Goal: Transaction & Acquisition: Purchase product/service

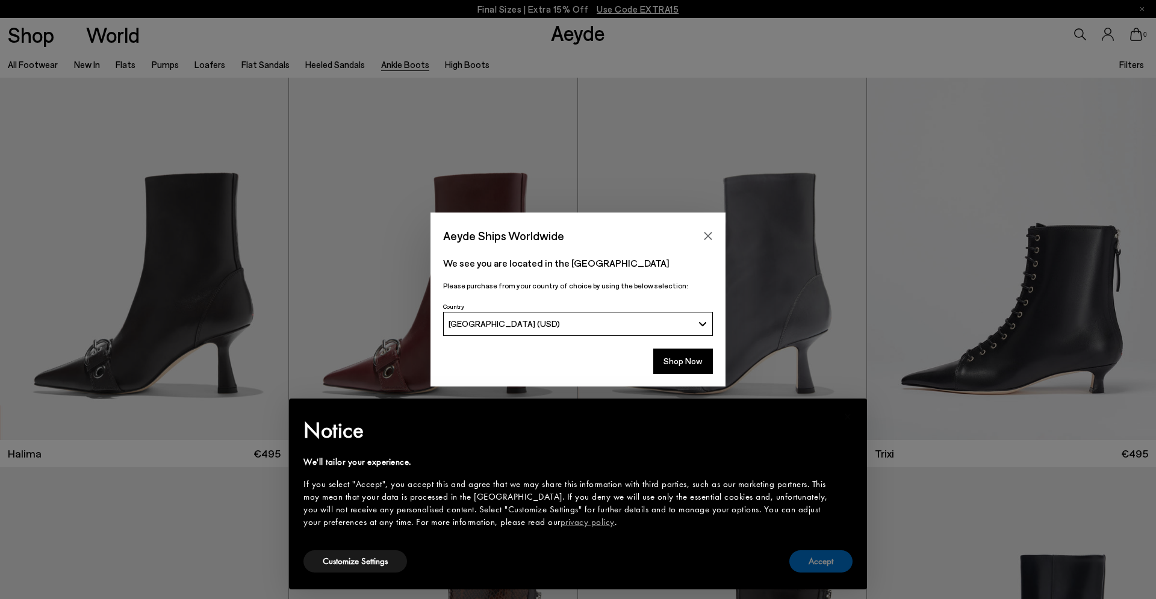
click at [812, 568] on button "Accept" at bounding box center [820, 561] width 63 height 22
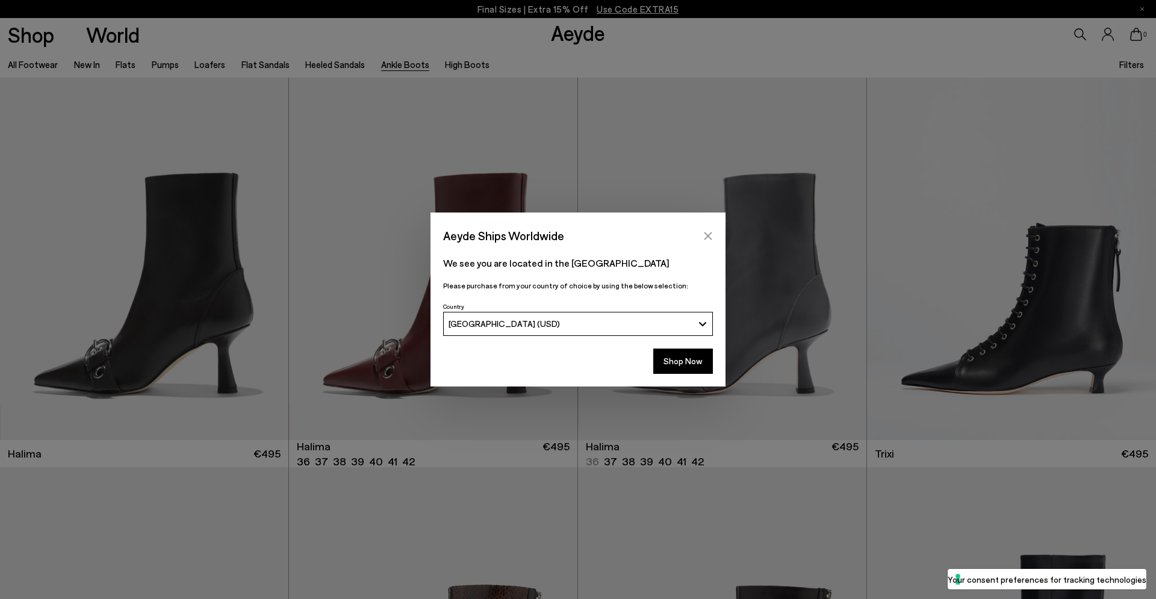
click at [709, 235] on icon "Close" at bounding box center [708, 236] width 8 height 8
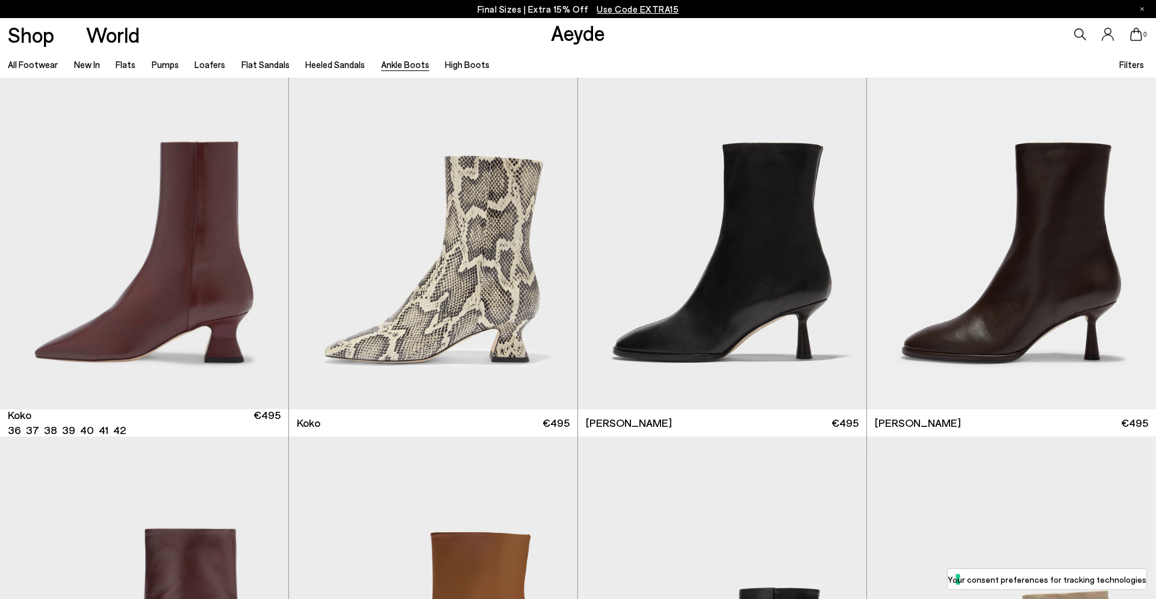
scroll to position [812, 0]
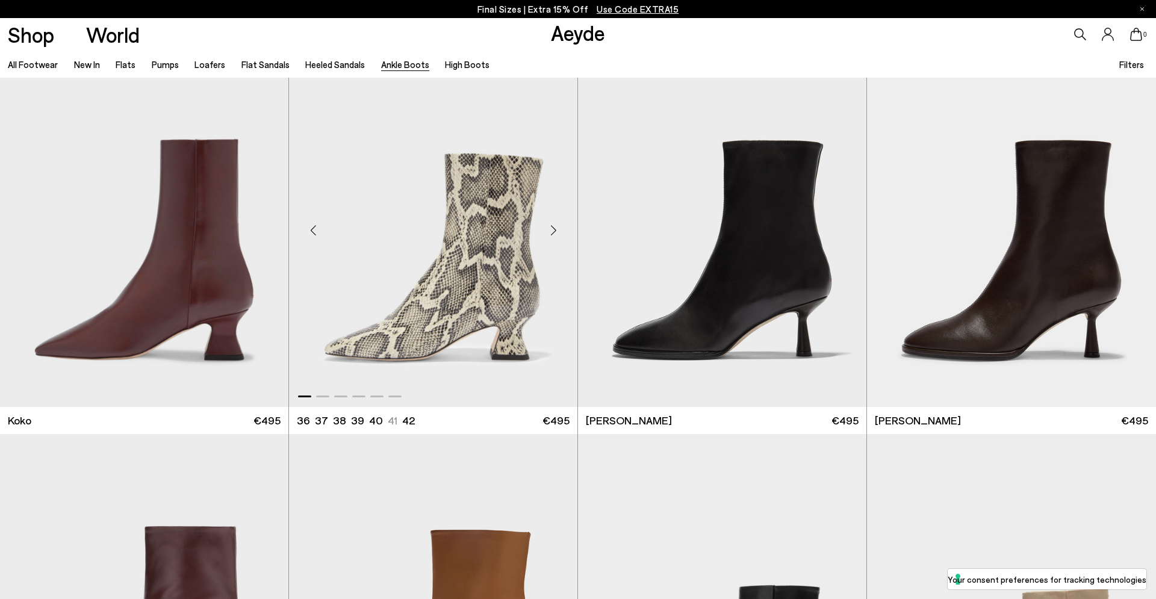
click at [394, 254] on img "1 / 6" at bounding box center [433, 226] width 288 height 362
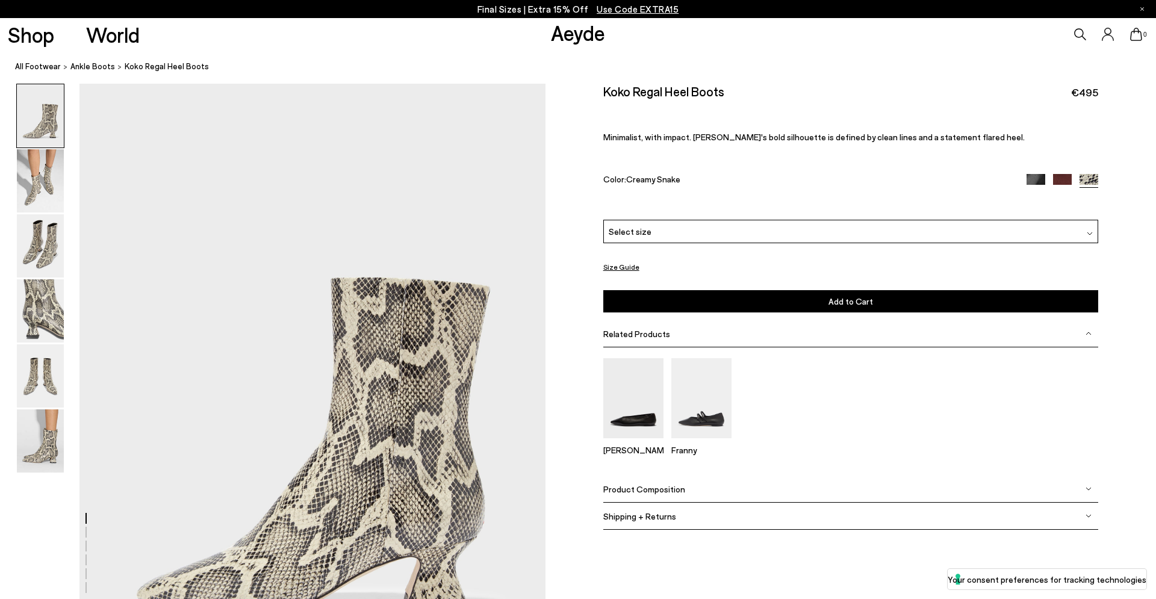
click at [625, 264] on button "Size Guide" at bounding box center [621, 266] width 36 height 15
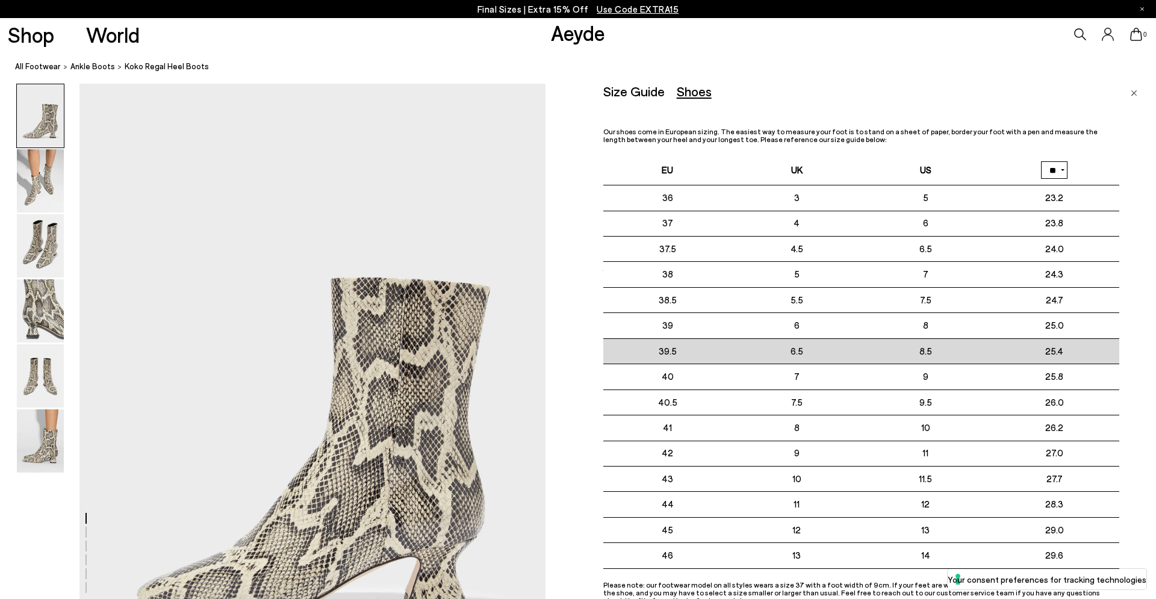
drag, startPoint x: 684, startPoint y: 328, endPoint x: 935, endPoint y: 346, distance: 251.7
click at [935, 346] on tbody "36 3" at bounding box center [861, 376] width 516 height 383
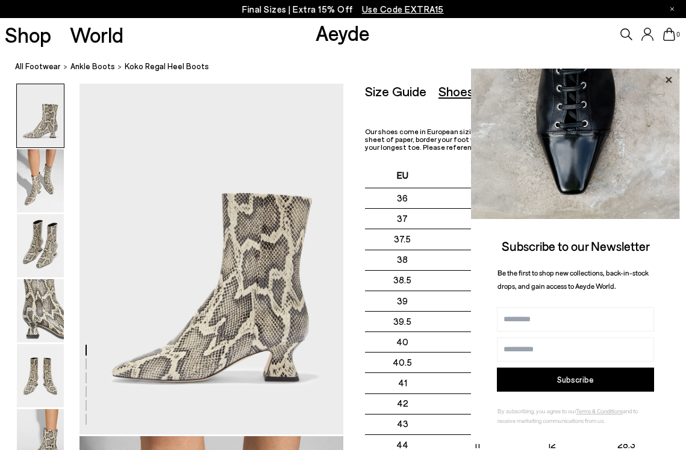
click at [668, 81] on icon at bounding box center [668, 79] width 6 height 6
